Goal: Transaction & Acquisition: Obtain resource

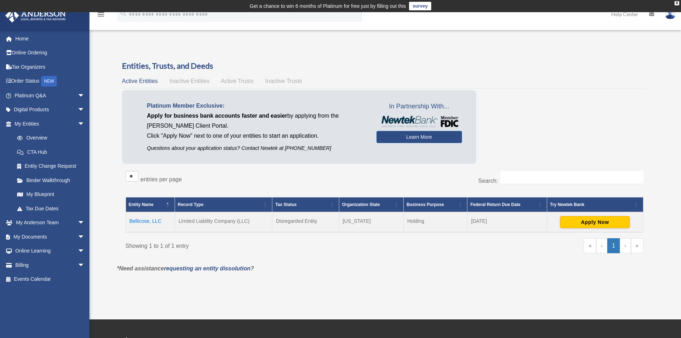
click at [420, 216] on td "Holding" at bounding box center [435, 222] width 64 height 20
click at [598, 218] on button "Apply Now" at bounding box center [595, 222] width 70 height 12
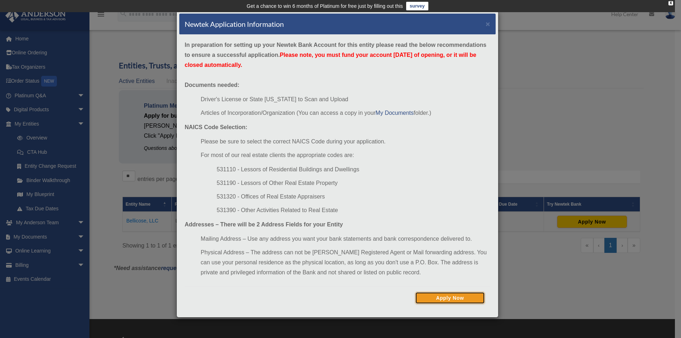
click at [464, 295] on button "Apply Now" at bounding box center [450, 298] width 70 height 12
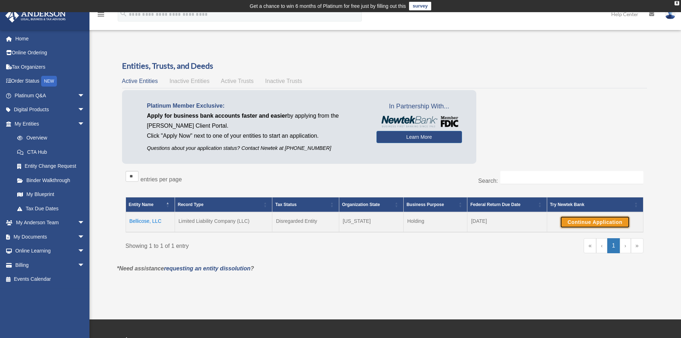
click at [600, 219] on button "Continue Application" at bounding box center [595, 222] width 70 height 12
click at [134, 219] on td "Bellicose, LLC" at bounding box center [150, 222] width 49 height 20
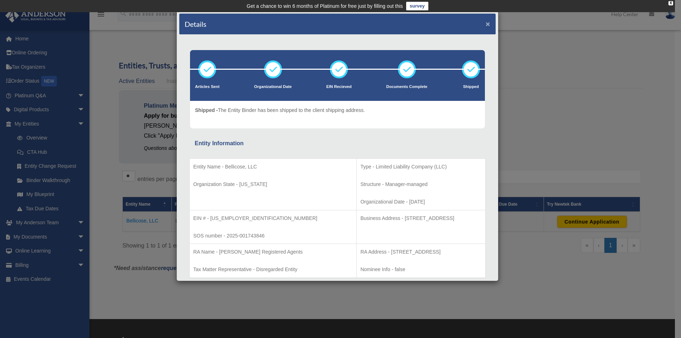
click at [486, 28] on button "×" at bounding box center [488, 24] width 5 height 8
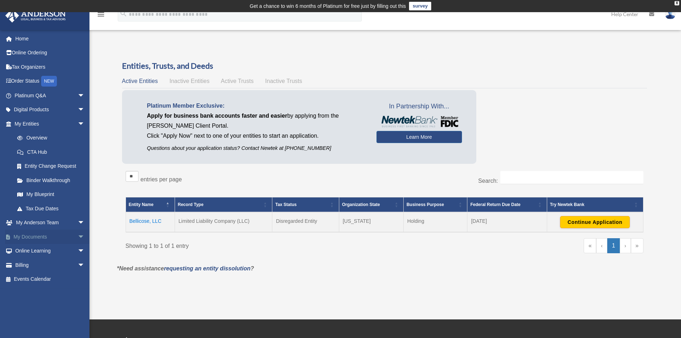
click at [78, 240] on span "arrow_drop_down" at bounding box center [85, 237] width 14 height 15
click at [61, 248] on link "Box" at bounding box center [53, 251] width 86 height 14
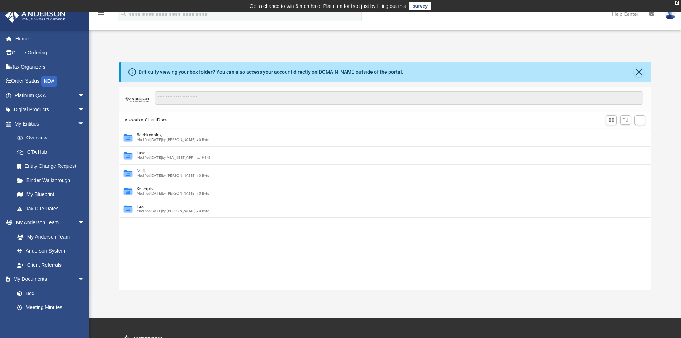
scroll to position [6, 6]
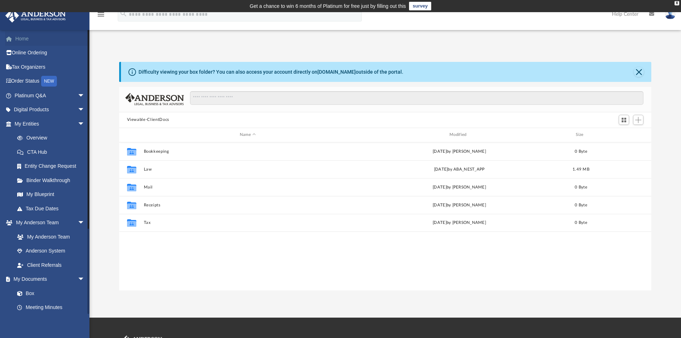
click at [48, 39] on link "Home" at bounding box center [50, 39] width 91 height 14
drag, startPoint x: 48, startPoint y: 39, endPoint x: 30, endPoint y: 40, distance: 17.9
click at [30, 40] on link "Home" at bounding box center [50, 39] width 91 height 14
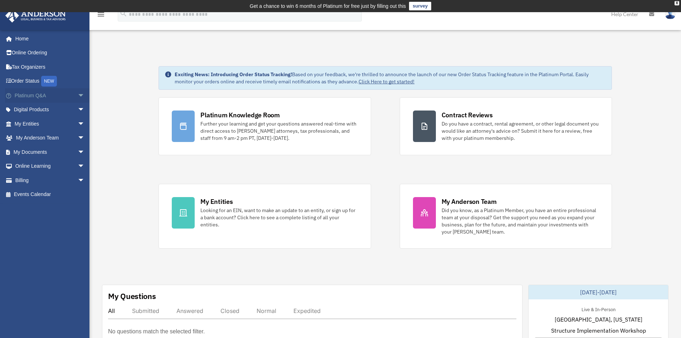
click at [78, 97] on span "arrow_drop_down" at bounding box center [85, 95] width 14 height 15
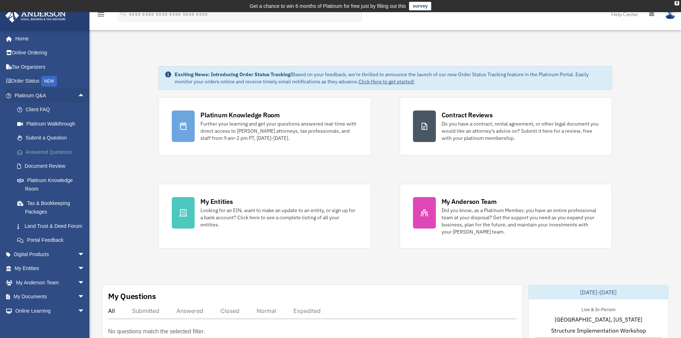
click at [63, 154] on link "Answered Questions" at bounding box center [53, 152] width 86 height 14
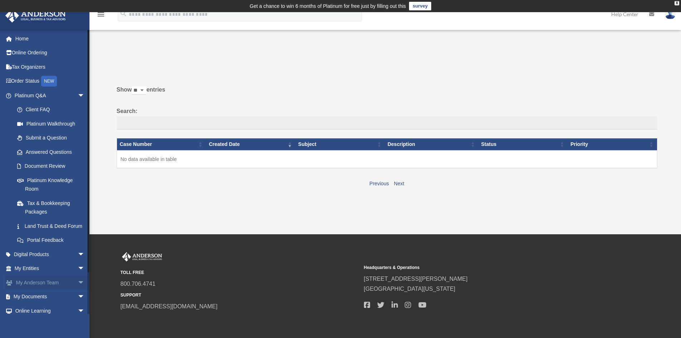
click at [42, 290] on link "My [PERSON_NAME] Team arrow_drop_down" at bounding box center [50, 283] width 91 height 14
click at [78, 290] on span "arrow_drop_down" at bounding box center [85, 283] width 14 height 15
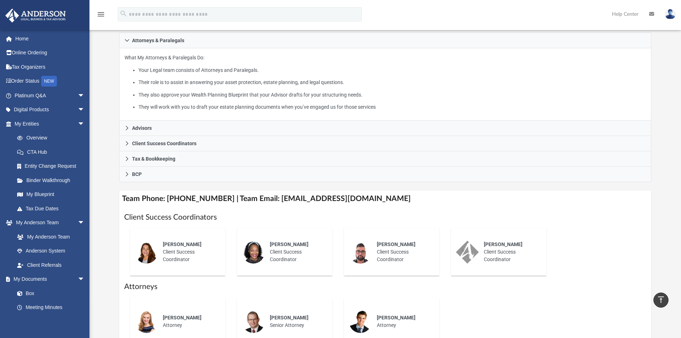
scroll to position [107, 0]
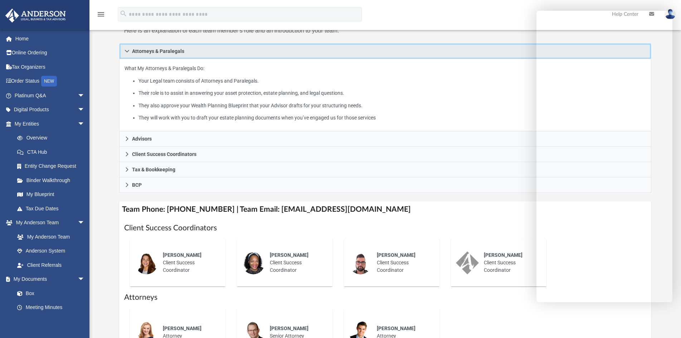
click at [484, 57] on link "Attorneys & Paralegals" at bounding box center [385, 51] width 533 height 16
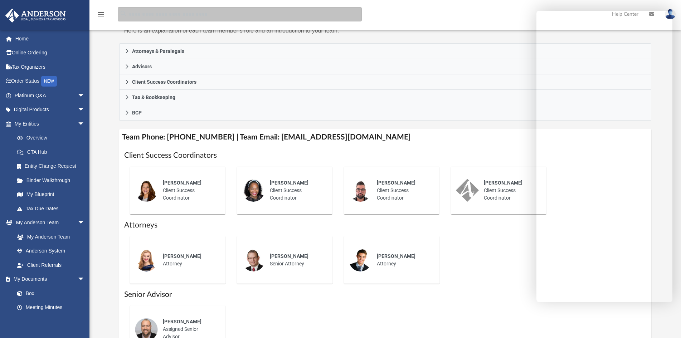
click at [267, 17] on input "search" at bounding box center [240, 14] width 244 height 14
type input "**********"
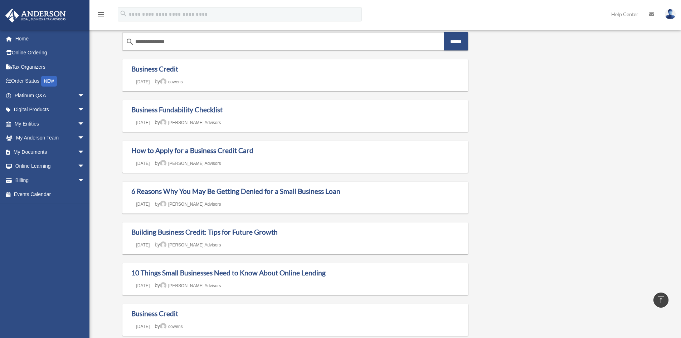
scroll to position [36, 0]
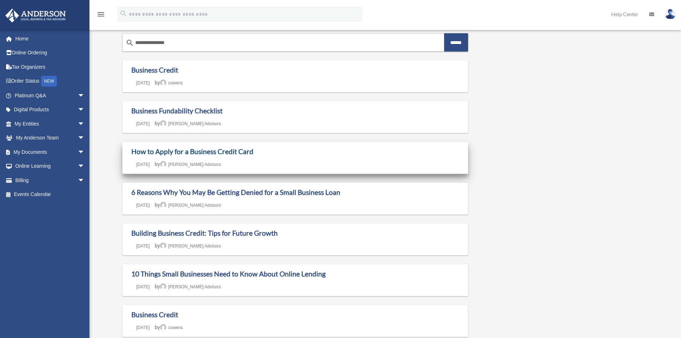
click at [187, 155] on link "How to Apply for a Business Credit Card" at bounding box center [192, 151] width 122 height 8
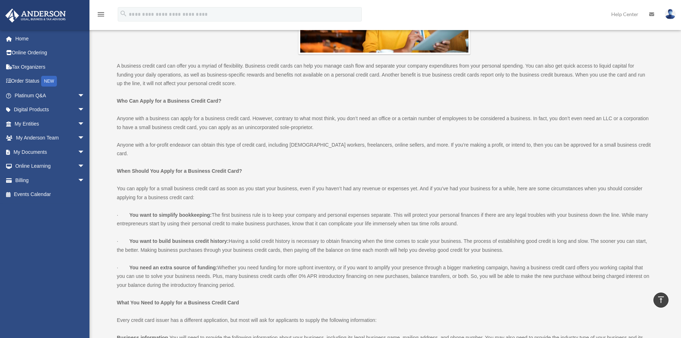
scroll to position [39, 0]
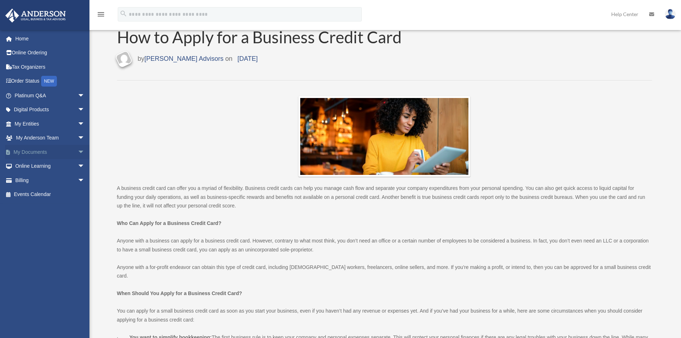
click at [78, 152] on span "arrow_drop_down" at bounding box center [85, 152] width 14 height 15
click at [28, 167] on link "Box" at bounding box center [53, 166] width 86 height 14
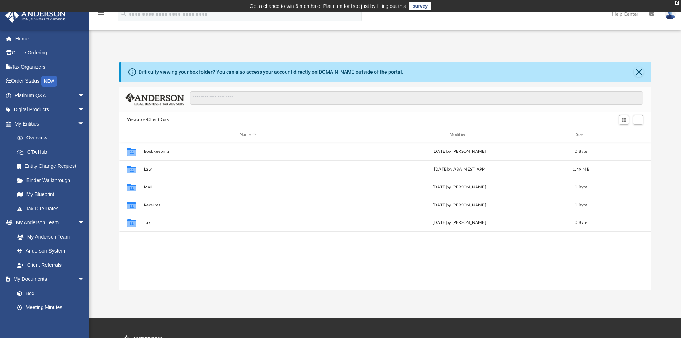
scroll to position [157, 526]
click at [277, 101] on input "Search files and folders" at bounding box center [417, 98] width 454 height 14
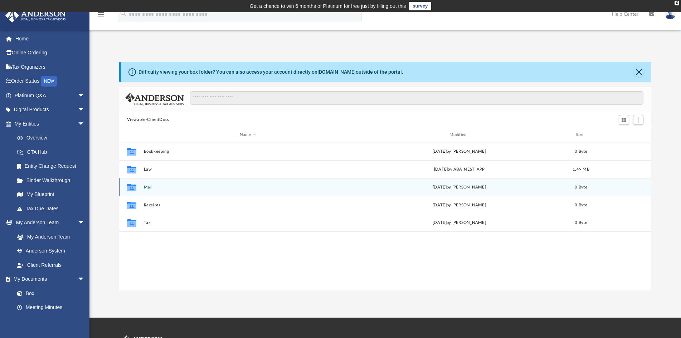
click at [146, 185] on button "Mail" at bounding box center [248, 187] width 208 height 5
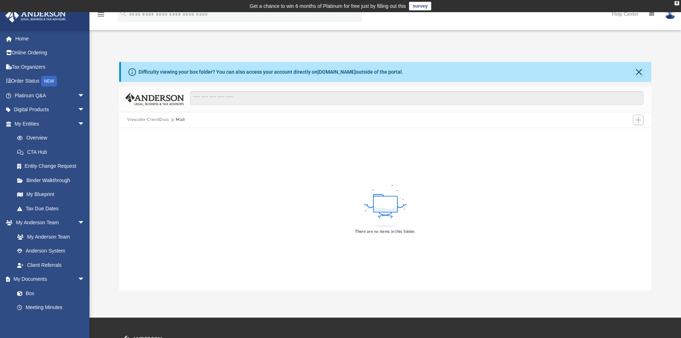
click at [141, 118] on button "Viewable-ClientDocs" at bounding box center [148, 120] width 42 height 6
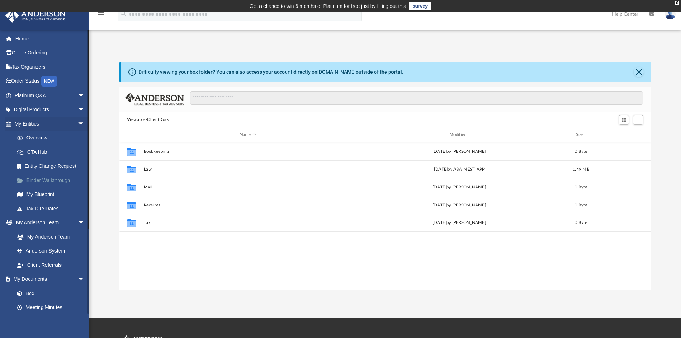
click at [60, 178] on link "Binder Walkthrough" at bounding box center [53, 180] width 86 height 14
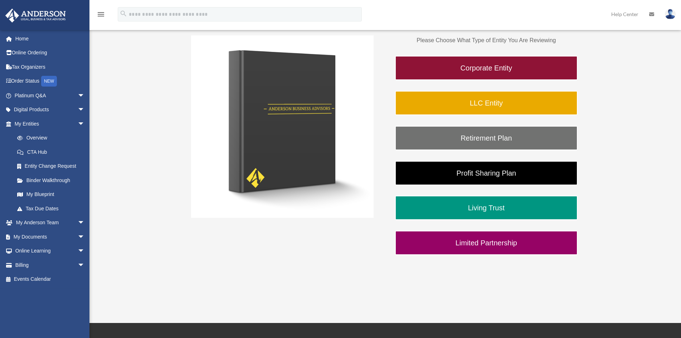
scroll to position [143, 0]
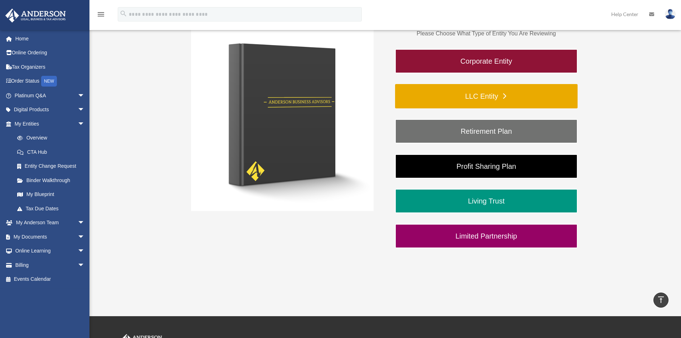
click at [536, 96] on link "LLC Entity" at bounding box center [486, 96] width 183 height 24
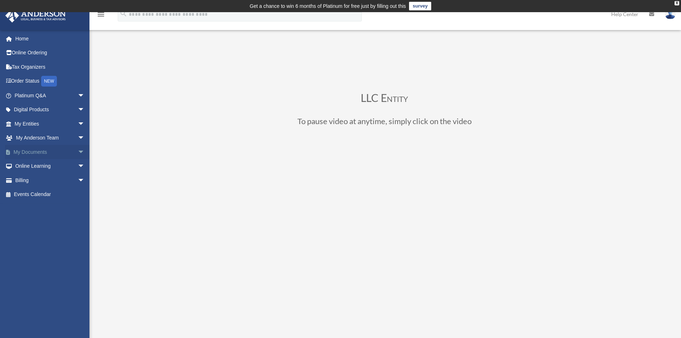
click at [78, 152] on span "arrow_drop_down" at bounding box center [85, 152] width 14 height 15
click at [32, 167] on link "Box" at bounding box center [53, 166] width 86 height 14
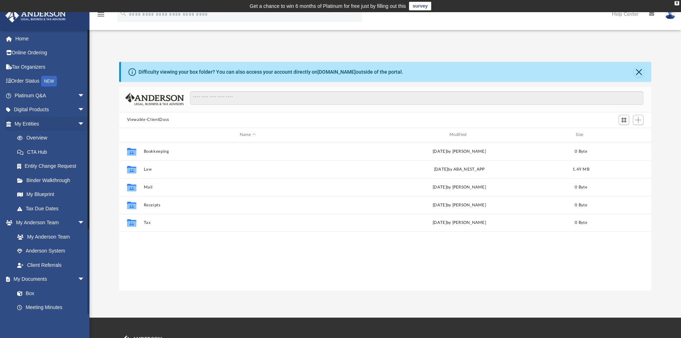
scroll to position [6, 6]
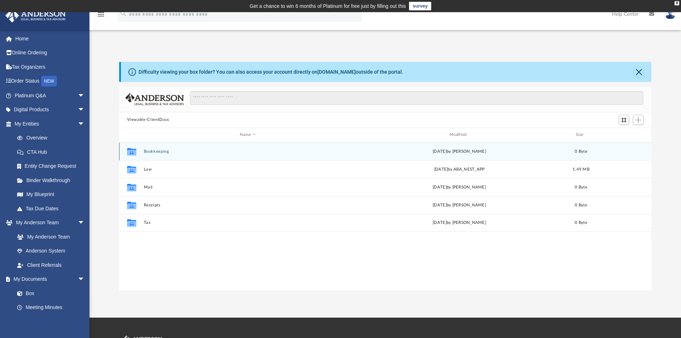
drag, startPoint x: 169, startPoint y: 154, endPoint x: 163, endPoint y: 156, distance: 6.3
click at [168, 155] on div "Collaborated Folder Bookkeeping [DATE] by [PERSON_NAME] 0 Byte" at bounding box center [385, 151] width 533 height 18
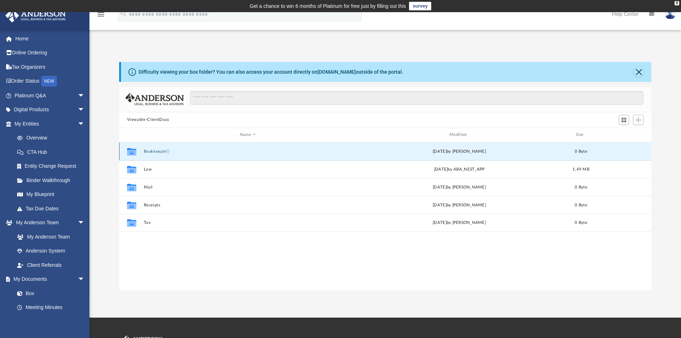
click at [160, 153] on button "Bookkeeping" at bounding box center [248, 151] width 208 height 5
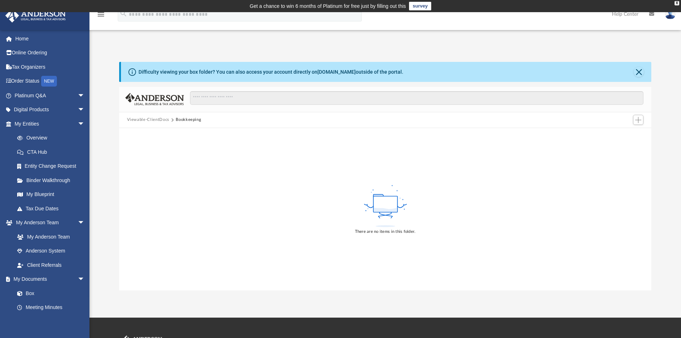
click at [160, 153] on div "There are no items in this folder." at bounding box center [385, 209] width 533 height 163
click at [136, 119] on button "Viewable-ClientDocs" at bounding box center [148, 120] width 42 height 6
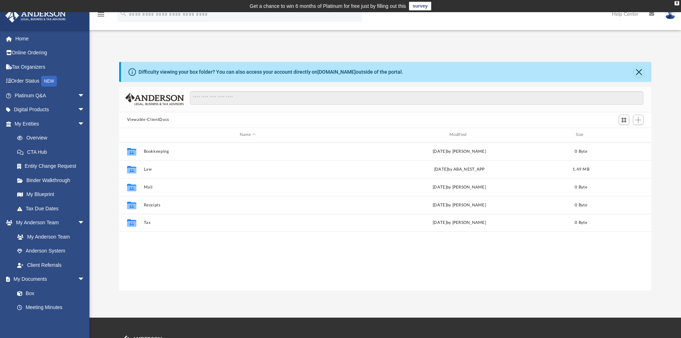
scroll to position [157, 526]
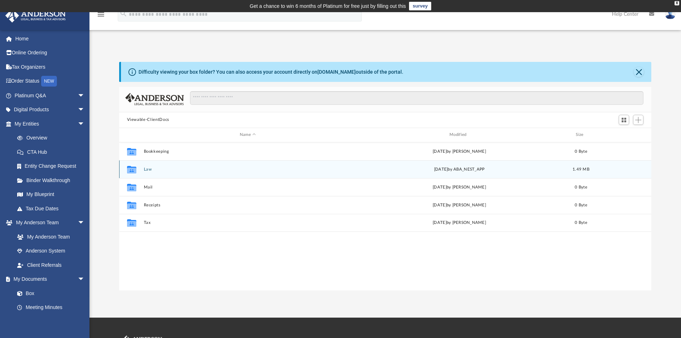
click at [153, 169] on button "Law" at bounding box center [248, 169] width 208 height 5
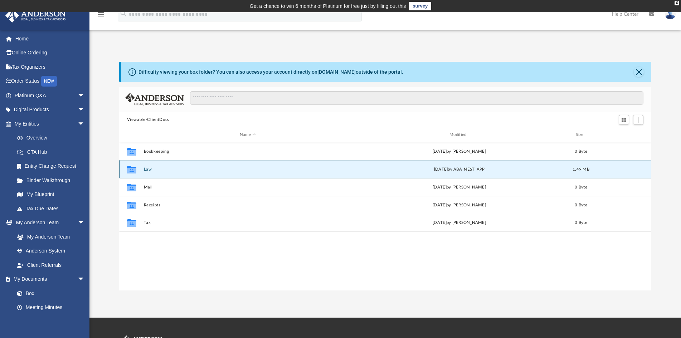
click at [152, 169] on button "Law" at bounding box center [248, 169] width 208 height 5
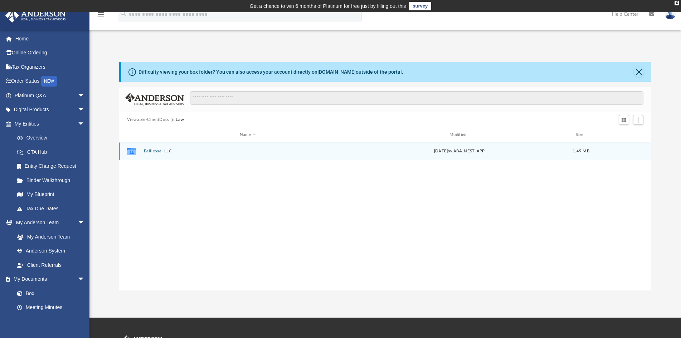
drag, startPoint x: 175, startPoint y: 151, endPoint x: 171, endPoint y: 151, distance: 3.7
click at [174, 151] on button "Bellicose, LLC" at bounding box center [248, 151] width 208 height 5
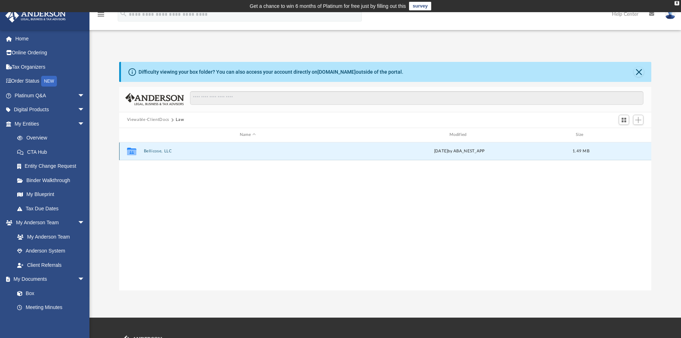
click at [171, 151] on button "Bellicose, LLC" at bounding box center [248, 151] width 208 height 5
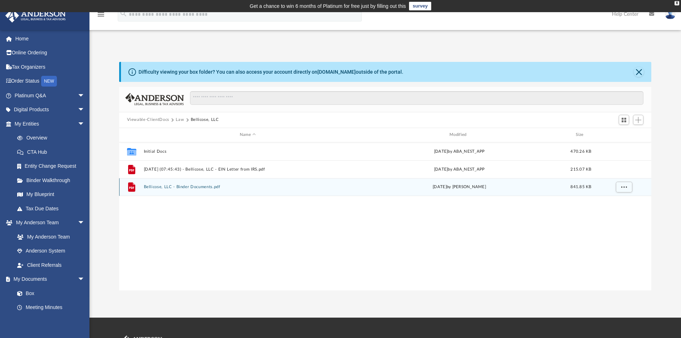
click at [183, 185] on button "Bellicose, LLC - Binder Documents.pdf" at bounding box center [248, 187] width 208 height 5
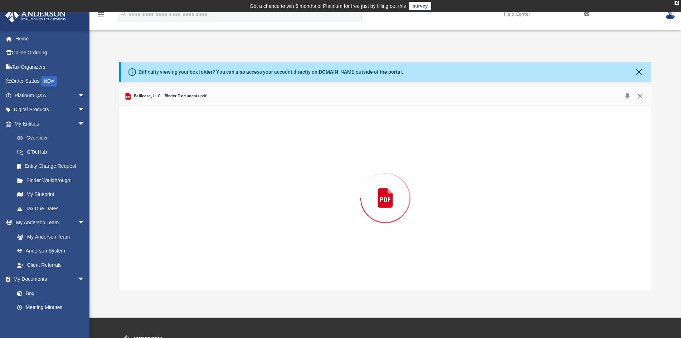
click at [183, 185] on div "Preview" at bounding box center [385, 198] width 533 height 185
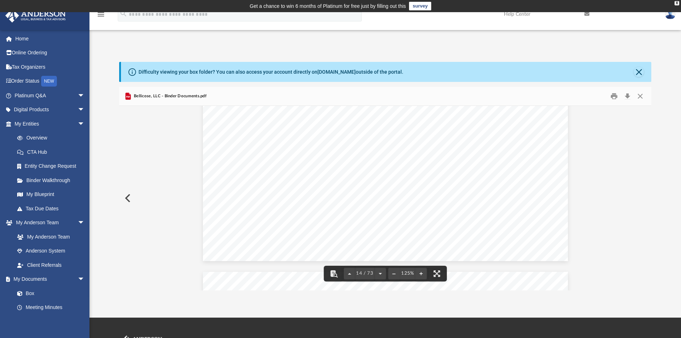
scroll to position [6605, 0]
click at [127, 198] on button "Preview" at bounding box center [127, 198] width 16 height 20
click at [644, 196] on button "Preview" at bounding box center [644, 198] width 16 height 20
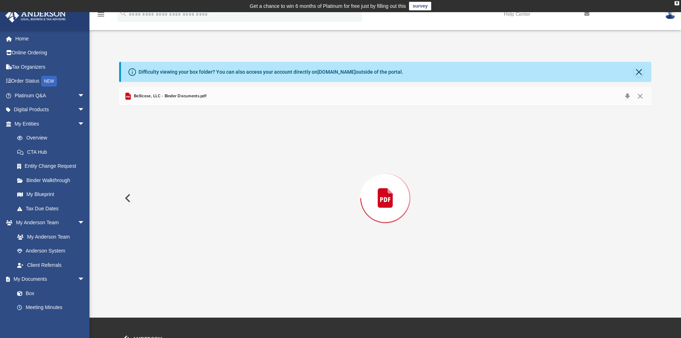
scroll to position [6282, 0]
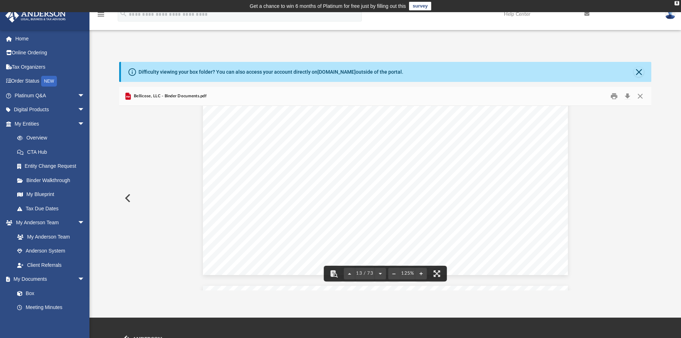
scroll to position [6103, 0]
click at [639, 94] on button "Close" at bounding box center [640, 96] width 13 height 11
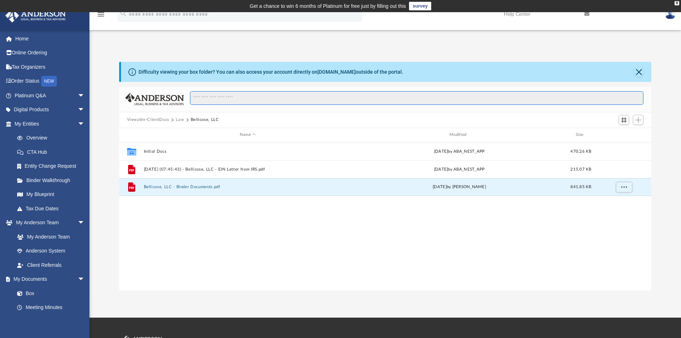
click at [239, 104] on input "Search files and folders" at bounding box center [417, 98] width 454 height 14
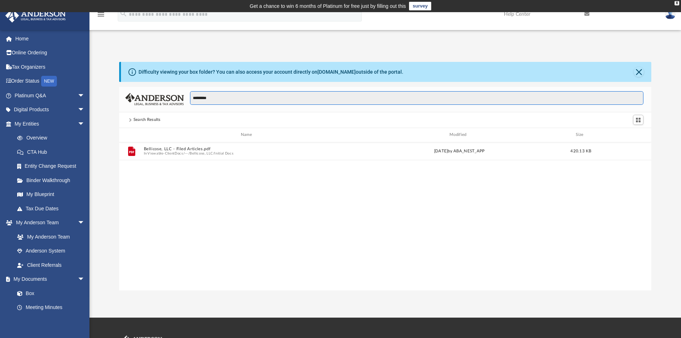
scroll to position [157, 526]
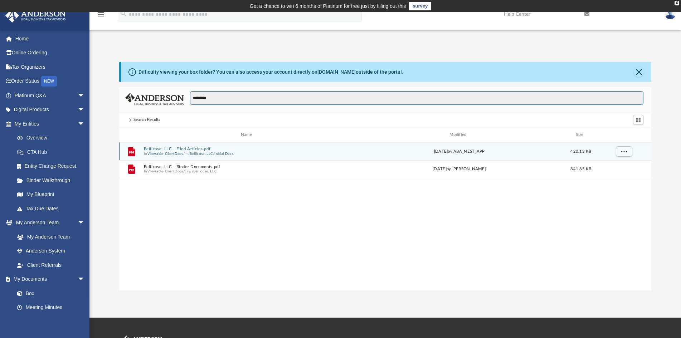
type input "********"
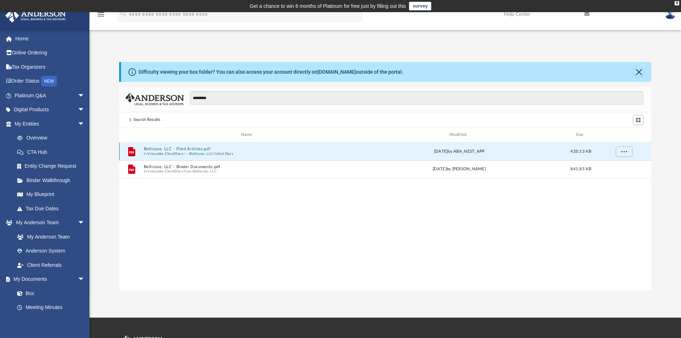
click at [193, 150] on button "Bellicose, LLC - Filed Articles.pdf" at bounding box center [248, 149] width 208 height 5
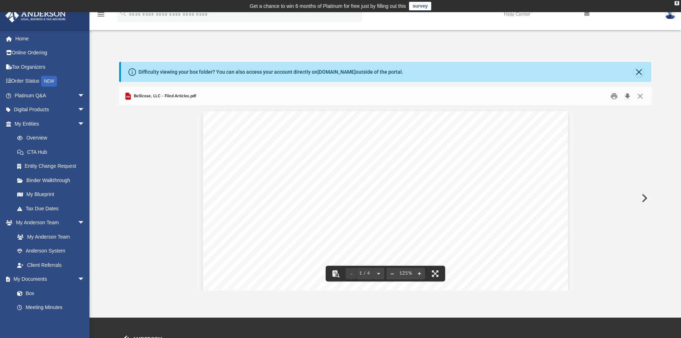
click at [623, 97] on button "Download" at bounding box center [627, 96] width 13 height 11
click at [631, 99] on button "Download" at bounding box center [627, 96] width 13 height 11
